Goal: Information Seeking & Learning: Find specific page/section

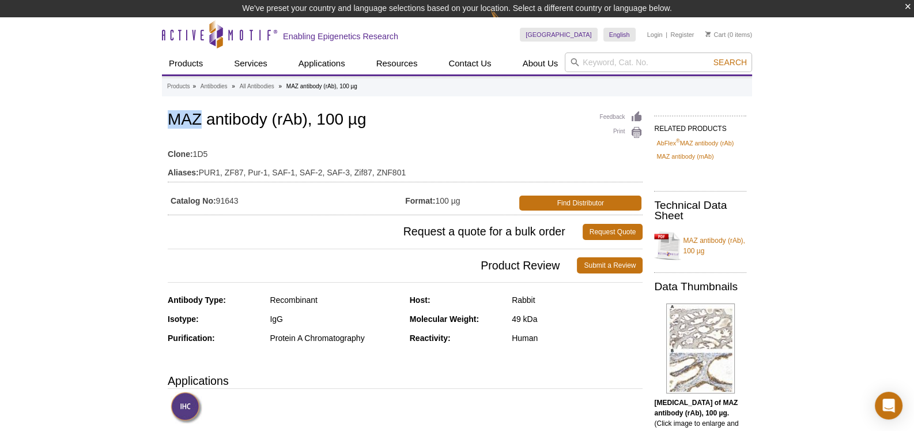
drag, startPoint x: 167, startPoint y: 122, endPoint x: 204, endPoint y: 116, distance: 37.3
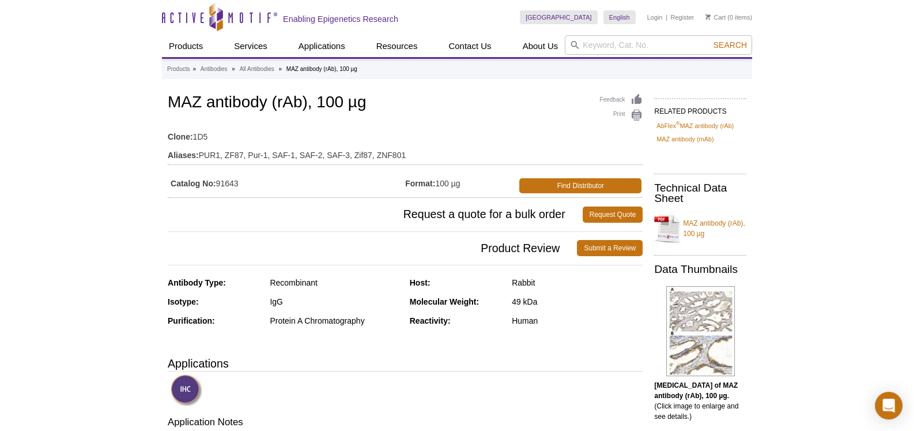
drag, startPoint x: 168, startPoint y: 101, endPoint x: 273, endPoint y: 105, distance: 105.6
click at [273, 105] on h1 "MAZ antibody (rAb), 100 µg" at bounding box center [405, 103] width 475 height 20
copy h1 "MAZ antibody"
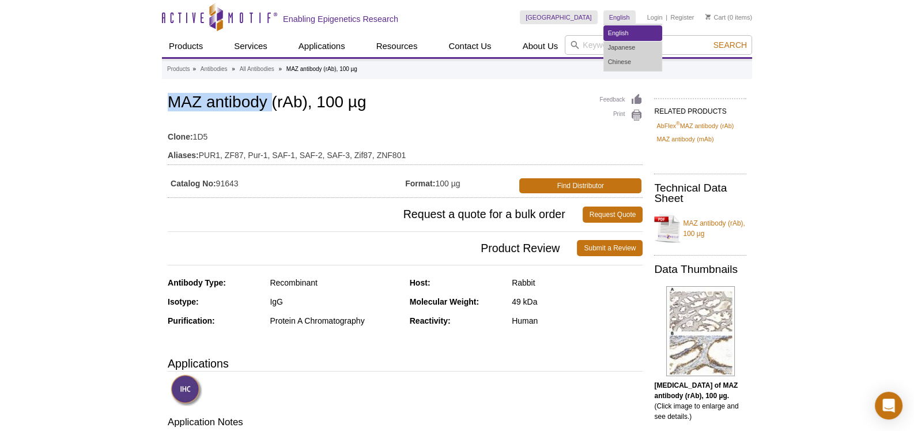
click at [613, 34] on link "English" at bounding box center [633, 33] width 58 height 14
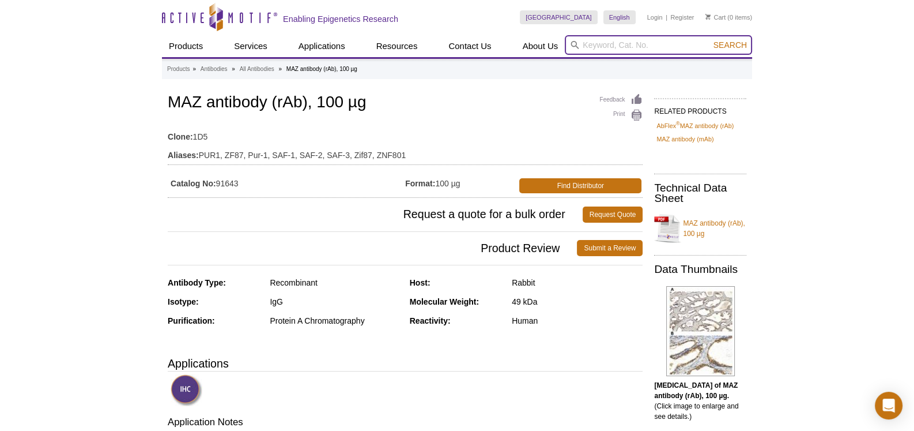
click at [586, 46] on input "search" at bounding box center [658, 45] width 187 height 20
paste input "MAZ antibody"
type input "MAZ antibody"
click at [710, 40] on button "Search" at bounding box center [730, 45] width 40 height 10
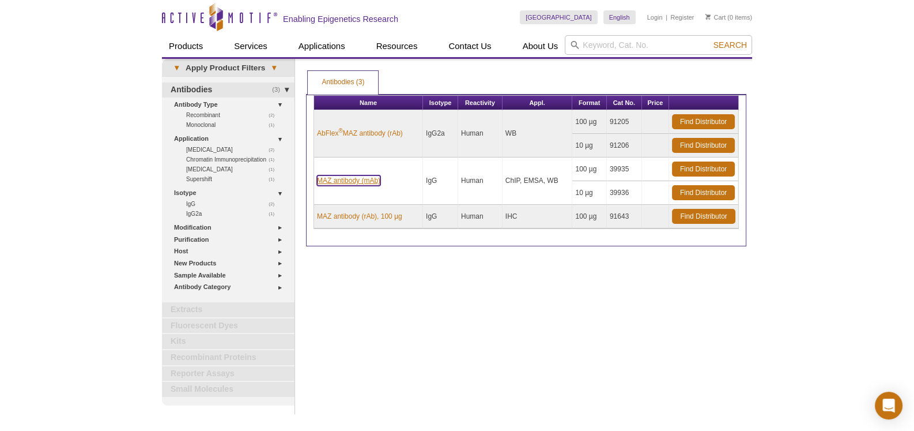
click at [368, 181] on link "MAZ antibody (mAb)" at bounding box center [348, 180] width 63 height 10
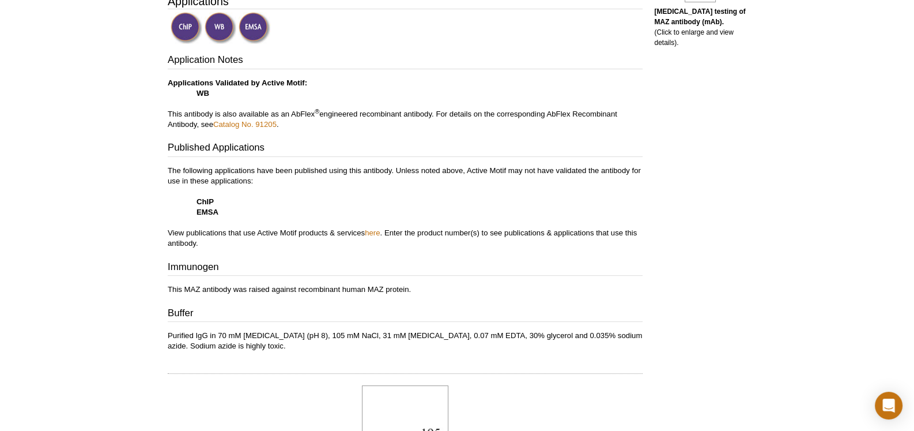
scroll to position [230, 0]
